Goal: Task Accomplishment & Management: Complete application form

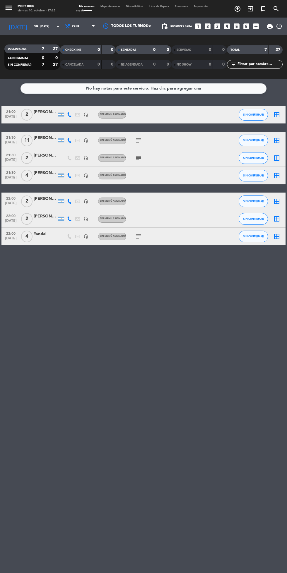
click at [135, 239] on icon "subject" at bounding box center [138, 236] width 7 height 7
click at [230, 340] on div "No hay notas para este servicio. Haz clic para agregar una 21:00 [DATE] 2 [PERS…" at bounding box center [143, 326] width 287 height 494
click at [276, 218] on icon "border_all" at bounding box center [276, 218] width 7 height 7
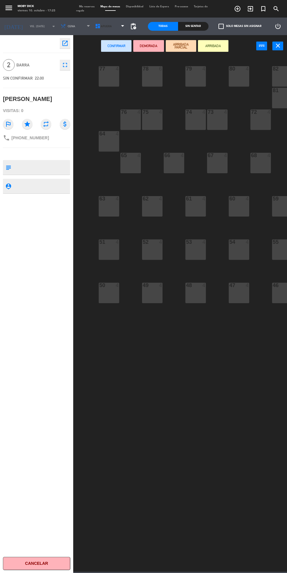
click at [122, 26] on icon at bounding box center [122, 26] width 3 height 5
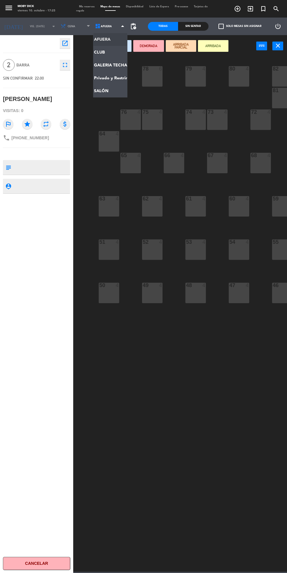
click at [108, 89] on ng-component "menu Moby Dick viernes 10. octubre - 17:25 Mis reservas Mapa de mesas Disponibi…" at bounding box center [143, 286] width 287 height 572
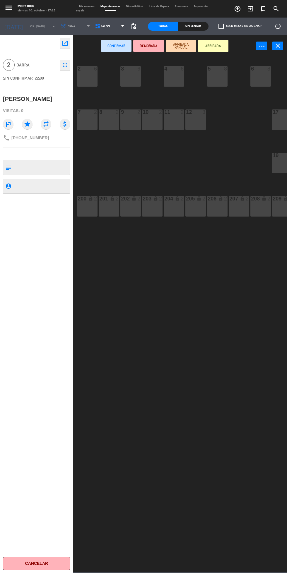
click at [152, 125] on div "10 2" at bounding box center [152, 119] width 20 height 20
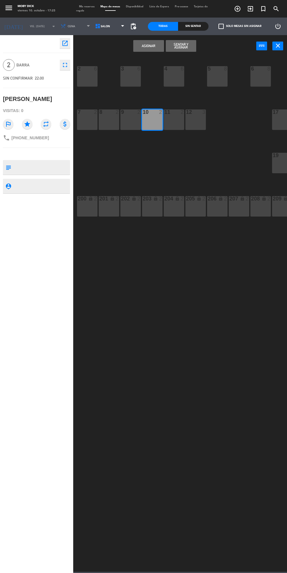
click at [153, 46] on button "Asignar" at bounding box center [148, 46] width 30 height 12
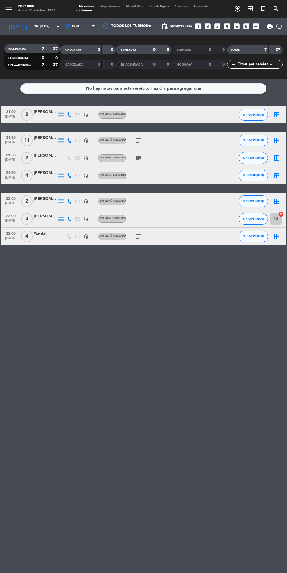
click at [275, 177] on icon "border_all" at bounding box center [276, 175] width 7 height 7
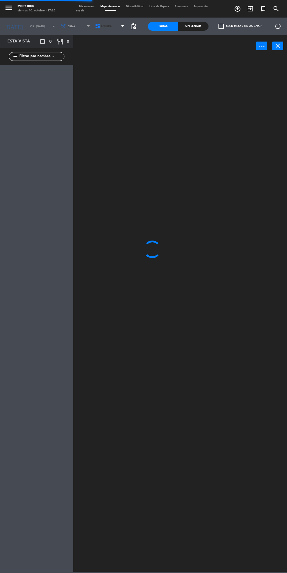
click at [109, 24] on span "AFUERA" at bounding box center [110, 26] width 35 height 13
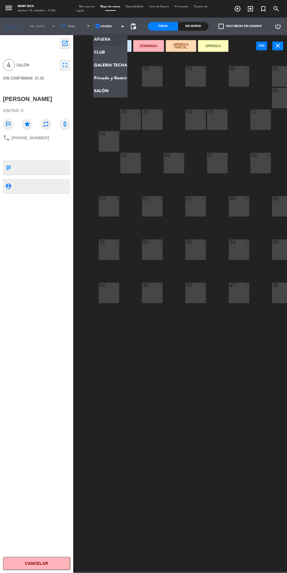
click at [114, 65] on ng-component "menu Moby Dick viernes 10. octubre - 17:26 Mis reservas Mapa de mesas Disponibi…" at bounding box center [143, 286] width 287 height 572
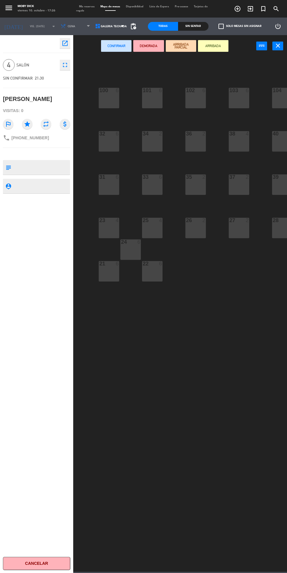
click at [154, 273] on div "22 6" at bounding box center [152, 271] width 20 height 20
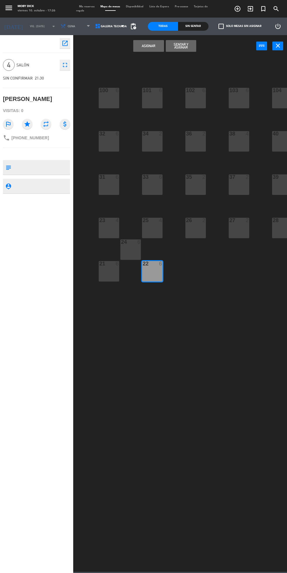
click at [153, 41] on button "Asignar" at bounding box center [148, 46] width 30 height 12
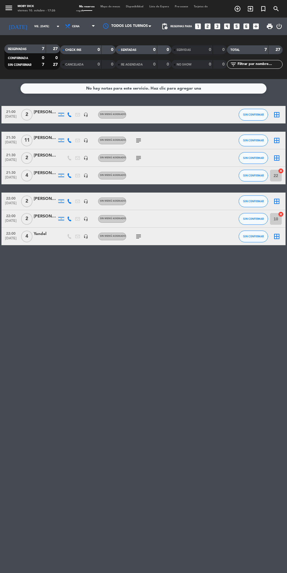
click at [136, 140] on icon "subject" at bounding box center [138, 140] width 7 height 7
click at [136, 326] on div "No hay notas para este servicio. Haz clic para agregar una 21:00 [DATE] 2 [PERS…" at bounding box center [143, 326] width 287 height 494
click at [276, 140] on icon "border_all" at bounding box center [276, 140] width 7 height 7
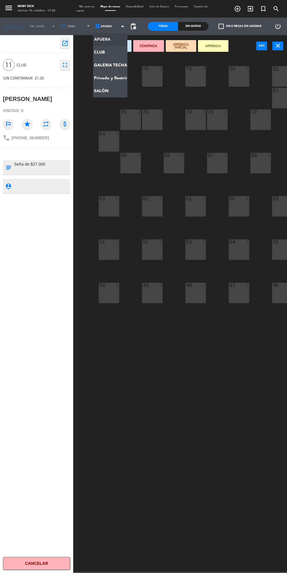
click at [103, 91] on ng-component "menu Moby Dick viernes 10. octubre - 17:26 Mis reservas Mapa de mesas Disponibi…" at bounding box center [143, 286] width 287 height 572
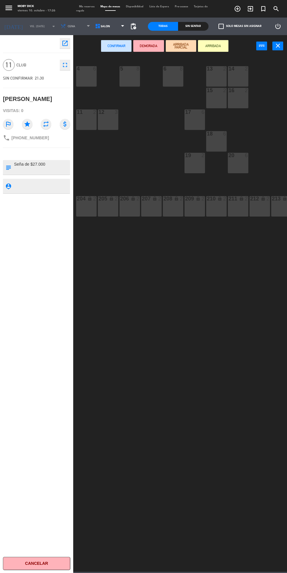
scroll to position [0, 88]
click at [194, 112] on div at bounding box center [194, 111] width 10 height 5
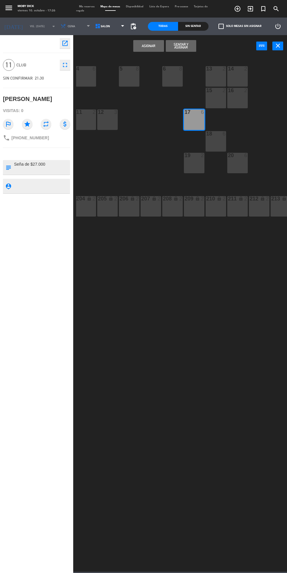
click at [147, 48] on button "Asignar" at bounding box center [148, 46] width 30 height 12
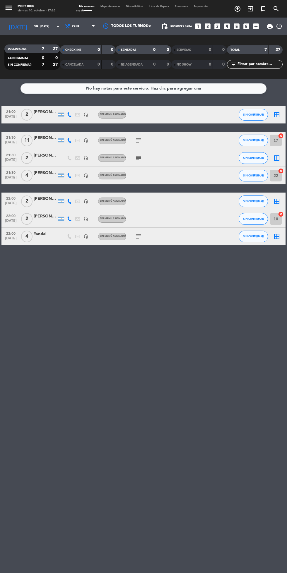
click at [277, 158] on icon "border_all" at bounding box center [276, 158] width 7 height 7
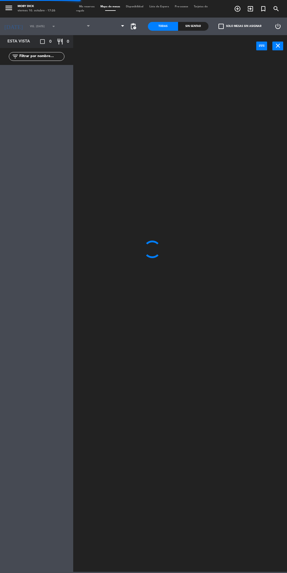
click at [114, 30] on span at bounding box center [110, 26] width 35 height 13
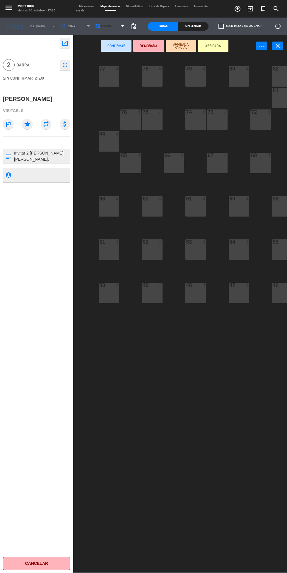
click at [116, 21] on span "AFUERA" at bounding box center [110, 26] width 35 height 13
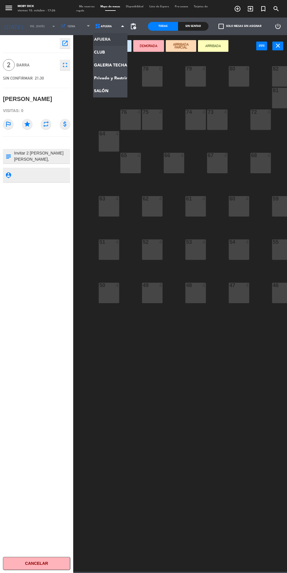
click at [115, 89] on ng-component "menu Moby Dick viernes 10. octubre - 17:26 Mis reservas Mapa de mesas Disponibi…" at bounding box center [143, 286] width 287 height 572
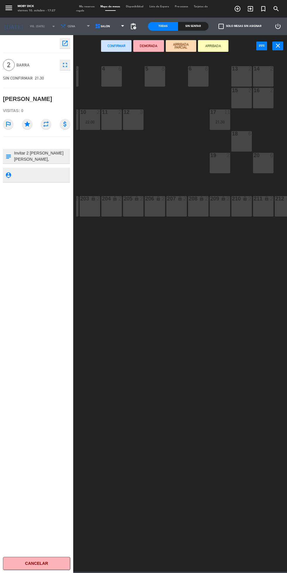
scroll to position [0, 85]
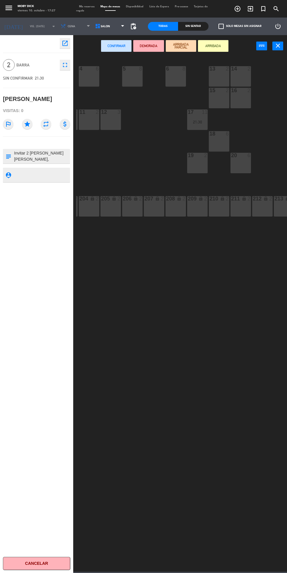
click at [215, 103] on div "15 2" at bounding box center [219, 98] width 20 height 20
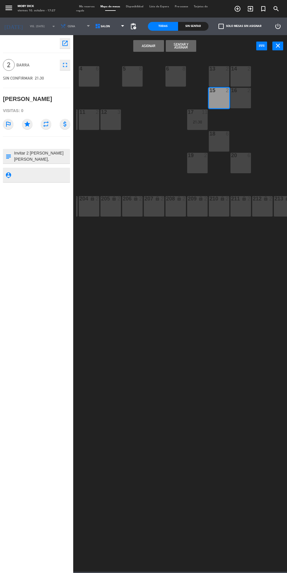
click at [152, 45] on button "Asignar" at bounding box center [148, 46] width 30 height 12
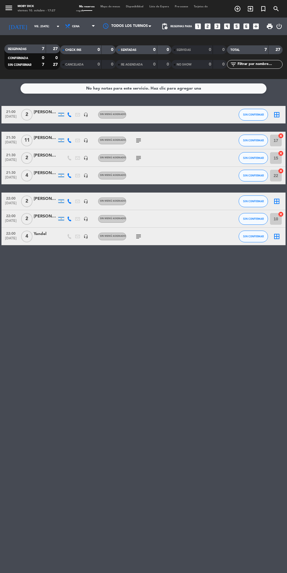
click at [277, 114] on icon "border_all" at bounding box center [276, 114] width 7 height 7
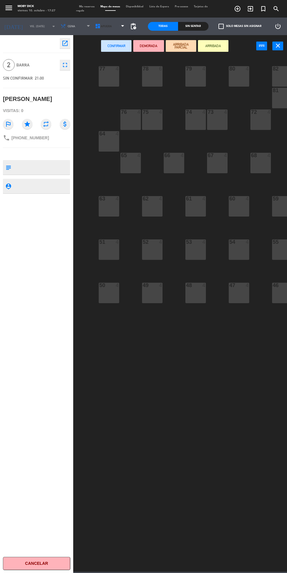
click at [109, 24] on span "AFUERA" at bounding box center [110, 26] width 35 height 13
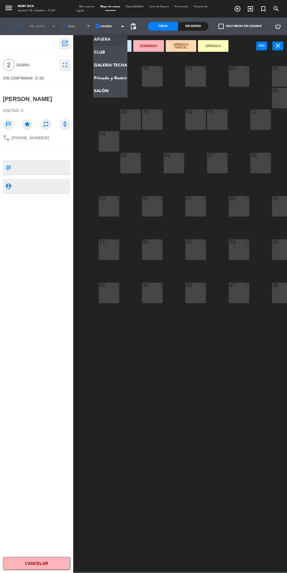
click at [99, 91] on ng-component "menu Moby Dick viernes 10. octubre - 17:27 Mis reservas Mapa de mesas Disponibi…" at bounding box center [143, 286] width 287 height 572
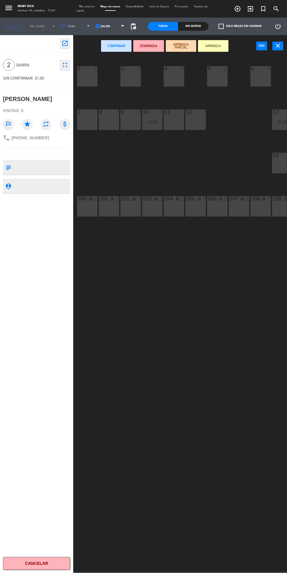
click at [133, 112] on div at bounding box center [131, 111] width 10 height 5
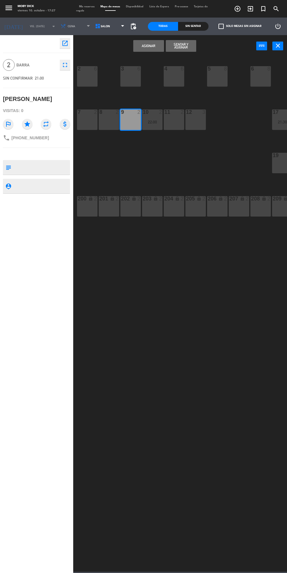
click at [150, 43] on button "Asignar" at bounding box center [148, 46] width 30 height 12
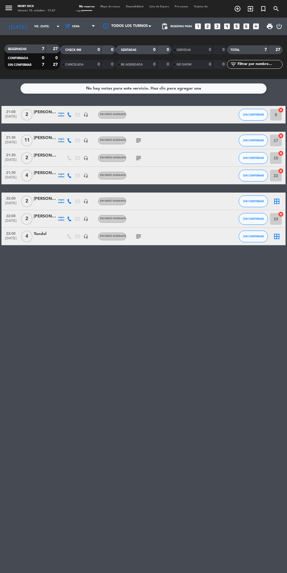
click at [276, 236] on icon "border_all" at bounding box center [276, 236] width 7 height 7
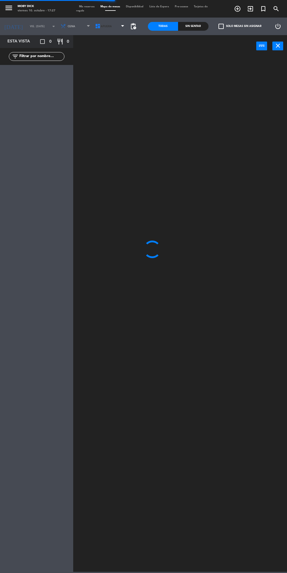
click at [103, 26] on span "AFUERA" at bounding box center [106, 26] width 11 height 3
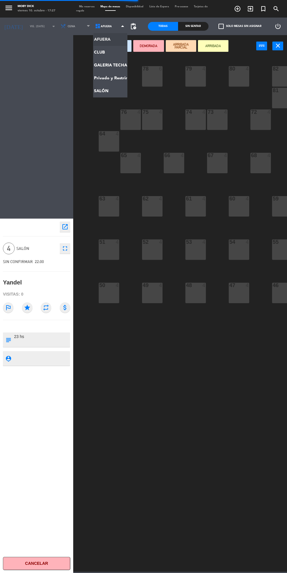
click at [115, 65] on ng-component "menu Moby Dick viernes 10. octubre - 17:27 Mis reservas Mapa de mesas Disponibi…" at bounding box center [143, 286] width 287 height 572
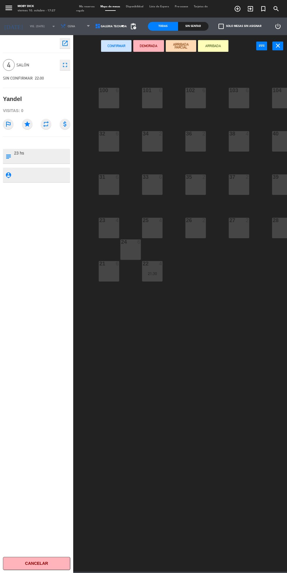
click at [95, 26] on icon at bounding box center [98, 26] width 6 height 6
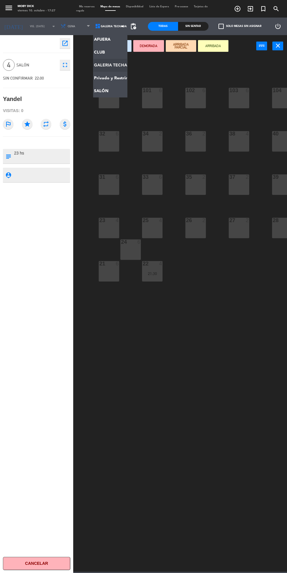
click at [112, 91] on ng-component "menu Moby Dick viernes 10. octubre - 17:27 Mis reservas Mapa de mesas Disponibi…" at bounding box center [143, 286] width 287 height 572
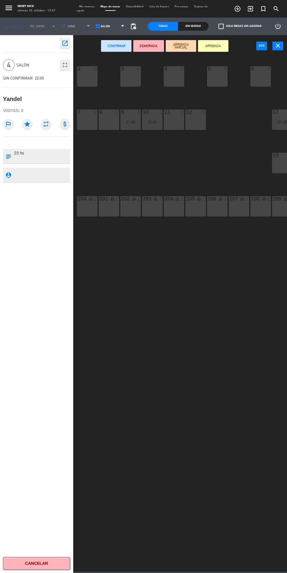
click at [212, 81] on div "5 8" at bounding box center [217, 76] width 20 height 20
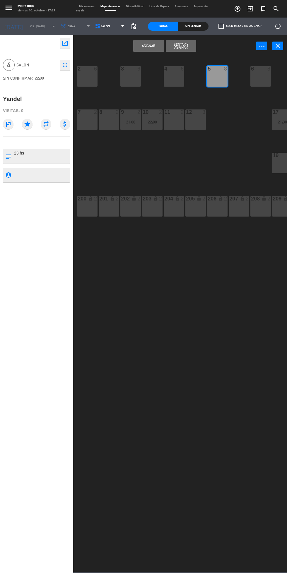
click at [146, 46] on button "Asignar" at bounding box center [148, 46] width 30 height 12
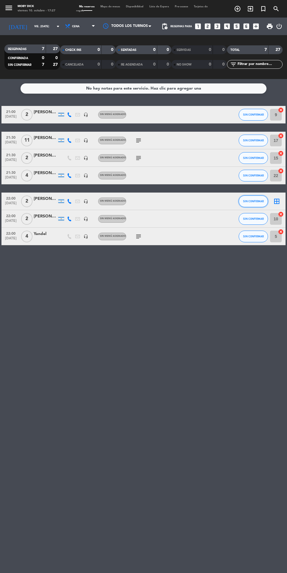
click at [267, 199] on button "SIN CONFIRMAR" at bounding box center [253, 202] width 29 height 12
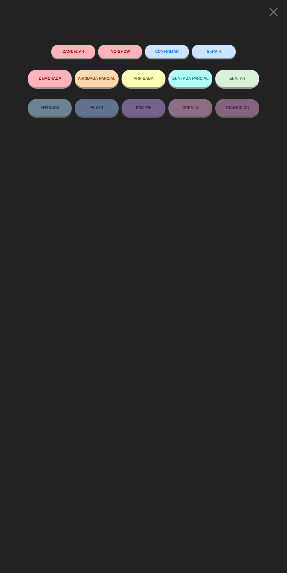
click at [275, 8] on icon "close" at bounding box center [273, 12] width 15 height 15
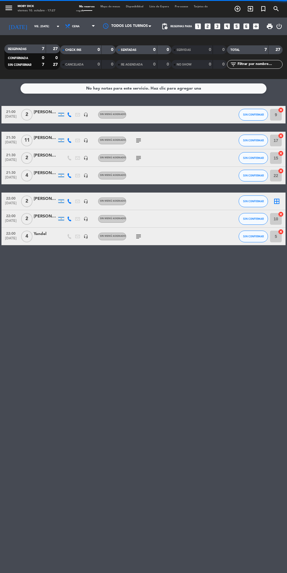
click at [274, 204] on icon "border_all" at bounding box center [276, 201] width 7 height 7
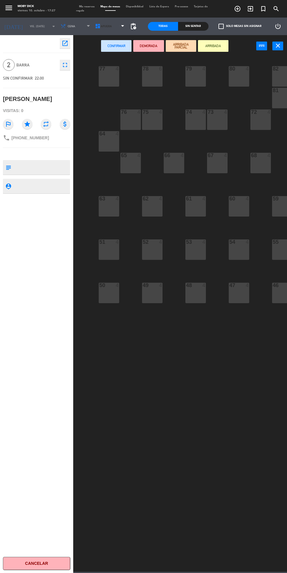
click at [109, 20] on span "AFUERA" at bounding box center [110, 26] width 35 height 13
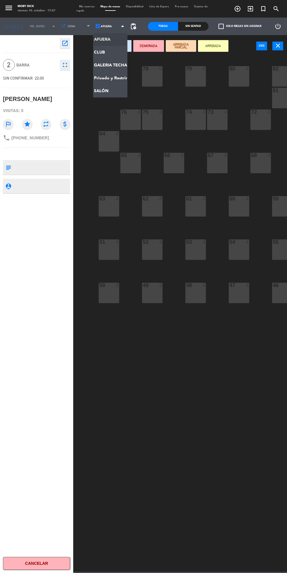
click at [105, 88] on ng-component "menu Moby Dick viernes 10. octubre - 17:27 Mis reservas Mapa de mesas Disponibi…" at bounding box center [143, 286] width 287 height 572
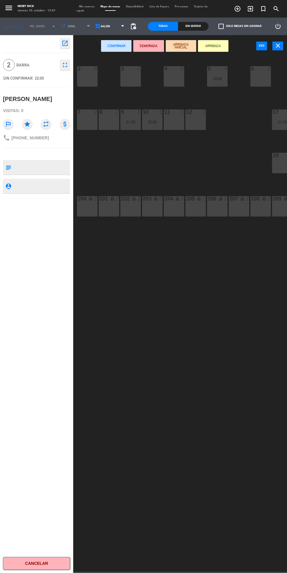
click at [107, 117] on div "8 2" at bounding box center [109, 119] width 20 height 20
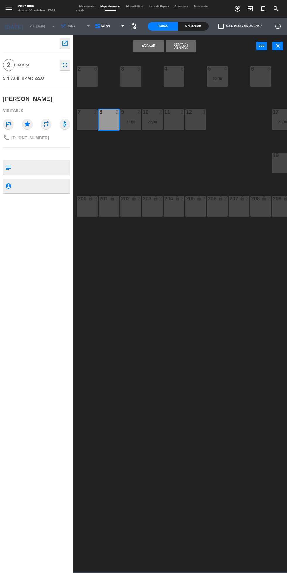
click at [150, 44] on button "Asignar" at bounding box center [148, 46] width 30 height 12
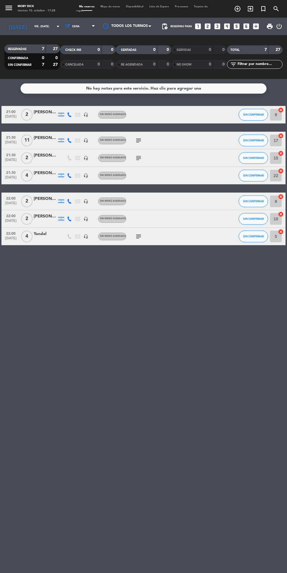
click at [247, 24] on icon "looks_6" at bounding box center [246, 27] width 8 height 8
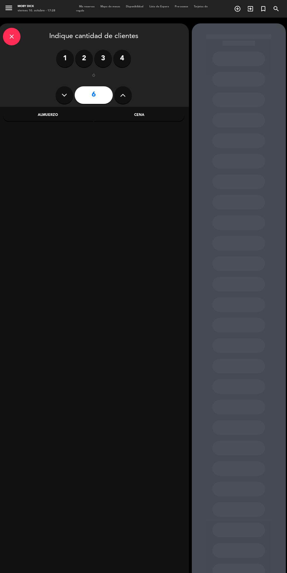
click at [157, 114] on div "Cena" at bounding box center [139, 115] width 90 height 12
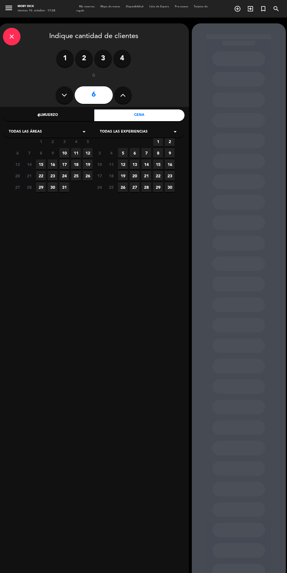
click at [64, 153] on span "10" at bounding box center [64, 153] width 10 height 10
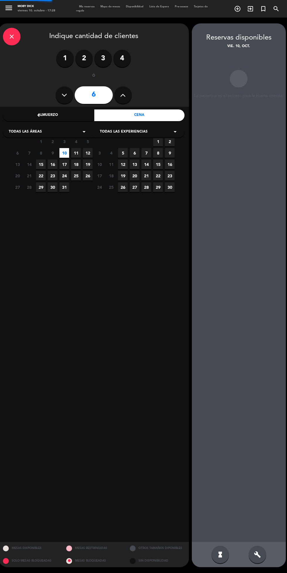
scroll to position [23, 0]
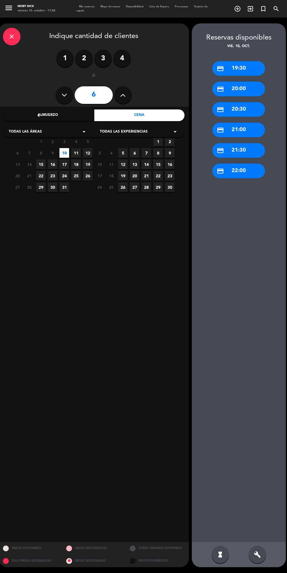
click at [242, 164] on div "credit_card 22:00" at bounding box center [238, 171] width 53 height 15
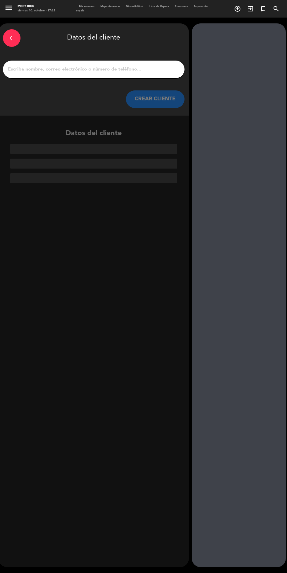
click at [157, 65] on input "1" at bounding box center [93, 69] width 173 height 8
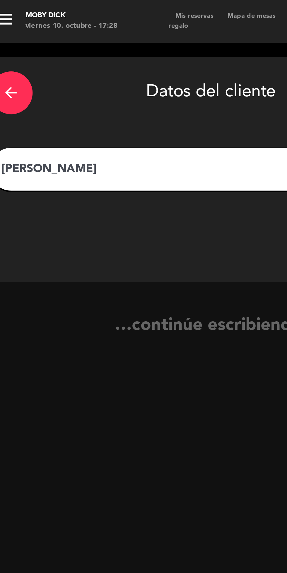
type input "[PERSON_NAME]"
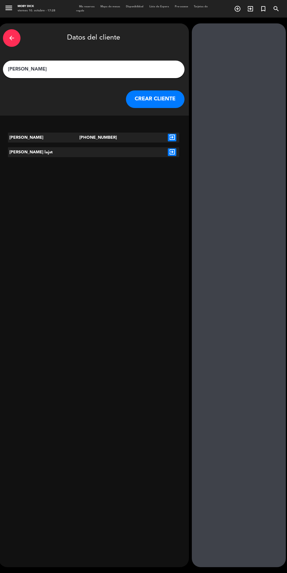
click at [163, 99] on button "CREAR CLIENTE" at bounding box center [155, 99] width 59 height 18
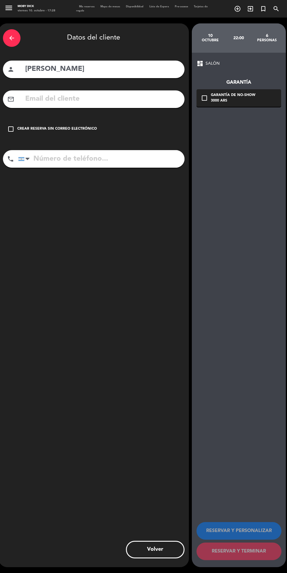
click at [83, 129] on div "Crear reserva sin correo electrónico" at bounding box center [57, 129] width 80 height 6
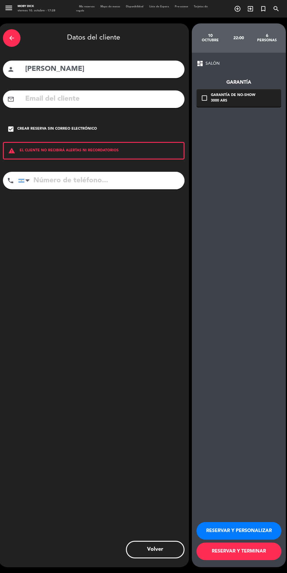
click at [248, 540] on button "RESERVAR Y PERSONALIZAR" at bounding box center [238, 531] width 85 height 18
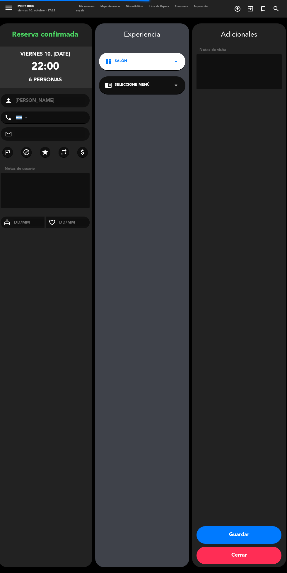
click at [242, 63] on textarea at bounding box center [238, 71] width 85 height 35
type textarea "[PERSON_NAME]"
click at [199, 289] on div "Adicionales Notas de visita Guardar Cerrar" at bounding box center [239, 295] width 94 height 544
click at [240, 544] on button "Guardar" at bounding box center [238, 535] width 85 height 18
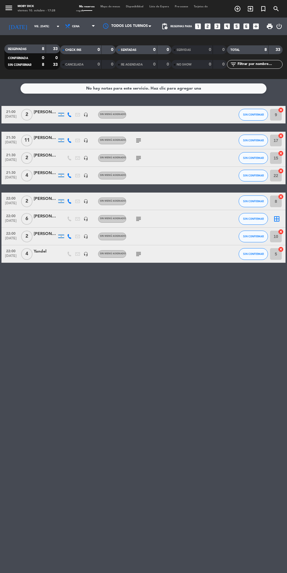
click at [276, 219] on icon "border_all" at bounding box center [276, 218] width 7 height 7
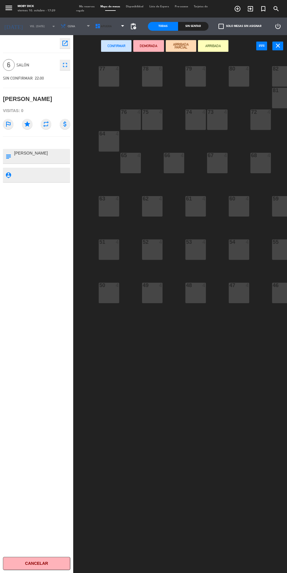
click at [114, 26] on span "AFUERA" at bounding box center [110, 26] width 35 height 13
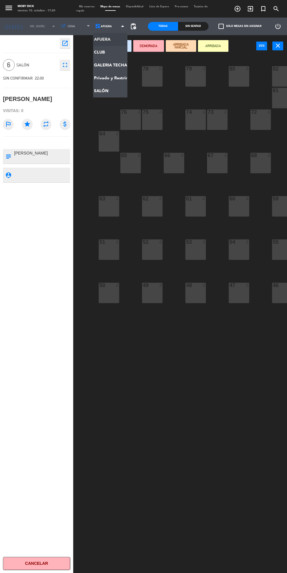
click at [112, 63] on ng-component "menu Moby Dick viernes 10. octubre - 17:29 Mis reservas Mapa de mesas Disponibi…" at bounding box center [143, 306] width 287 height 613
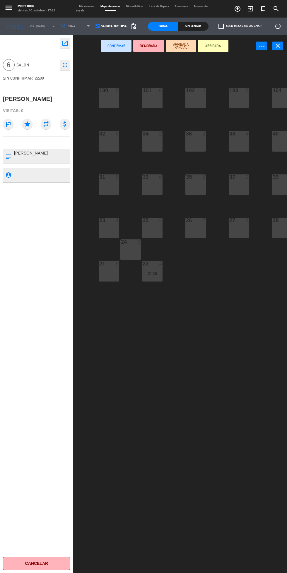
click at [109, 26] on span "GALERIA TECHADA" at bounding box center [114, 26] width 26 height 3
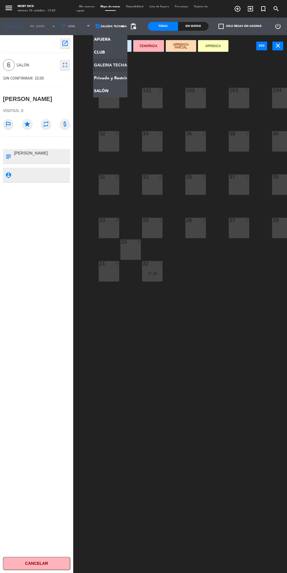
click at [108, 90] on ng-component "menu Moby Dick viernes 10. octubre - 17:29 Mis reservas Mapa de mesas Disponibi…" at bounding box center [143, 306] width 287 height 613
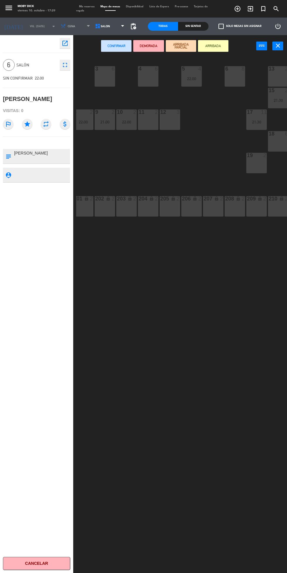
scroll to position [0, 28]
click at [154, 82] on div "4 6" at bounding box center [146, 76] width 20 height 20
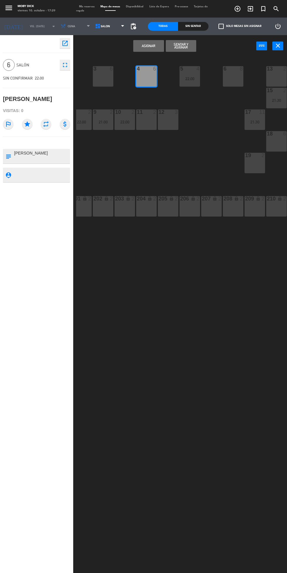
click at [149, 47] on button "Asignar" at bounding box center [148, 46] width 30 height 12
